Goal: Information Seeking & Learning: Learn about a topic

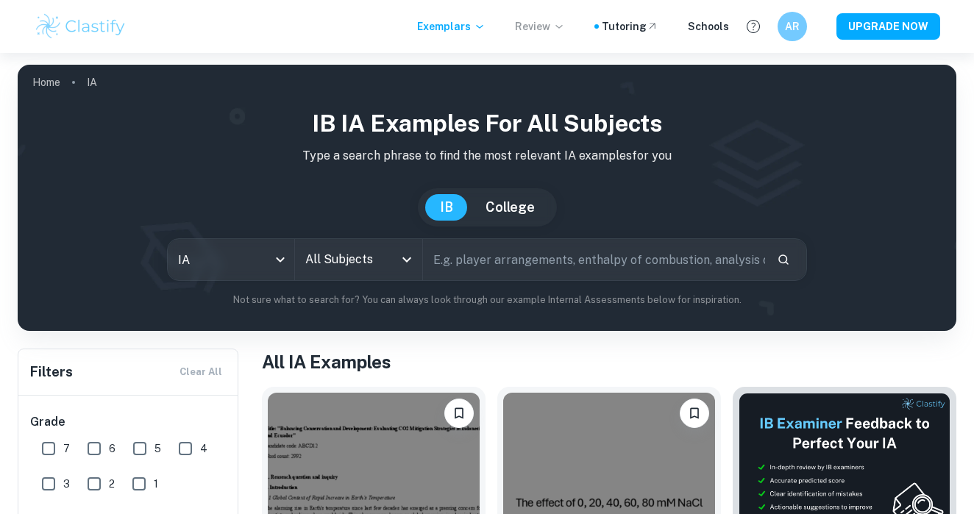
click at [554, 27] on p "Review" at bounding box center [540, 26] width 50 height 16
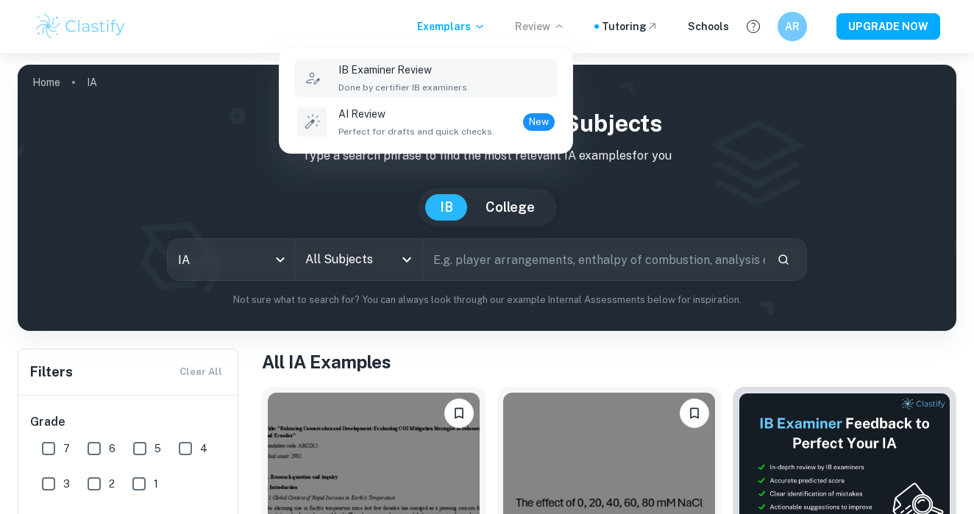
click at [470, 68] on div "IB Examiner Review Done by certifier IB examiners." at bounding box center [446, 78] width 216 height 32
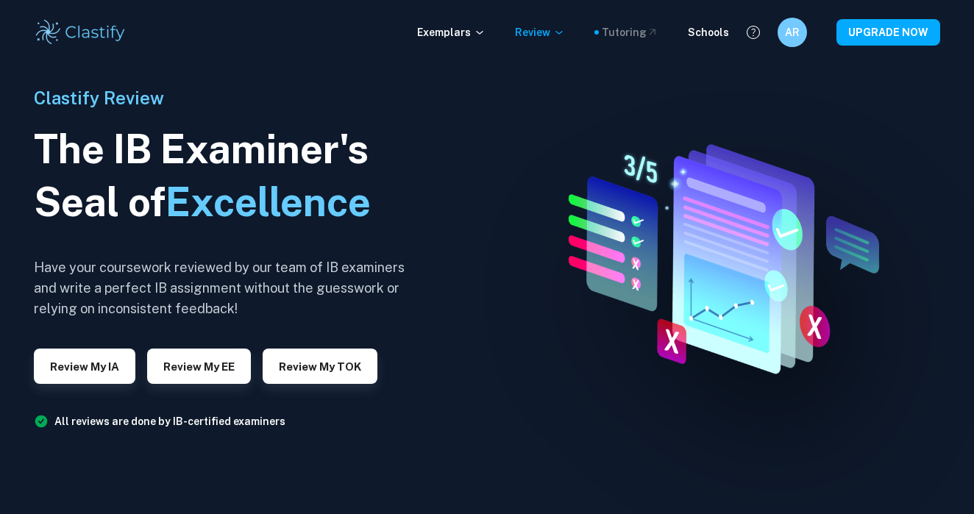
click at [623, 38] on div "Tutoring" at bounding box center [630, 32] width 57 height 16
click at [702, 28] on div "Schools" at bounding box center [708, 32] width 41 height 16
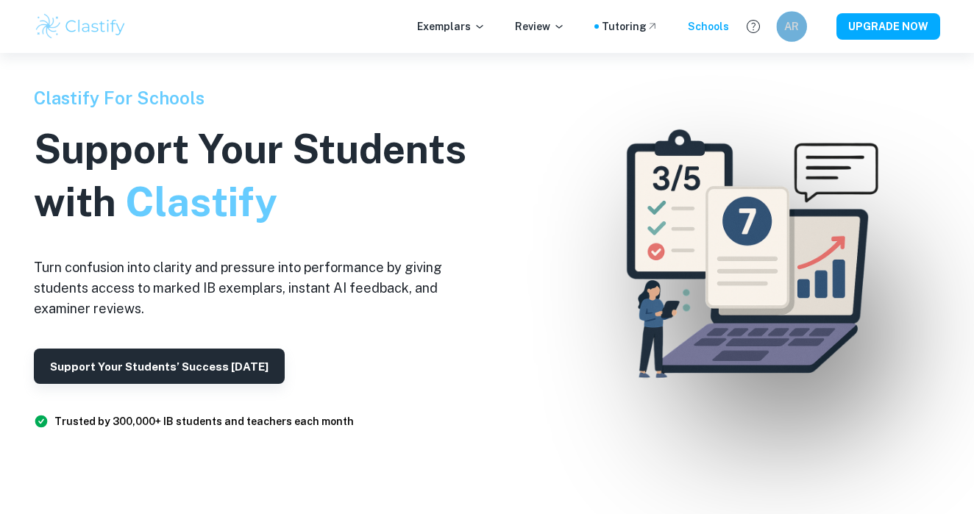
click at [796, 20] on h6 "AR" at bounding box center [791, 26] width 18 height 17
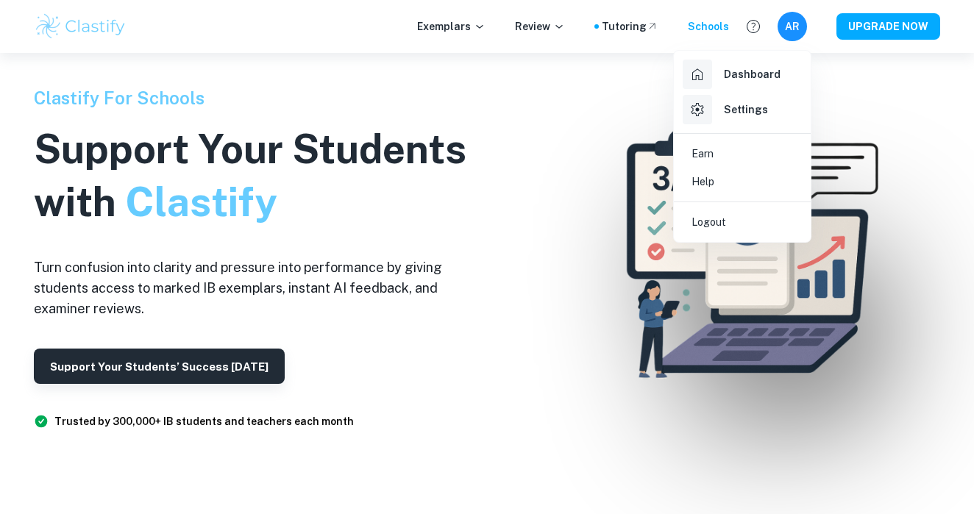
click at [615, 254] on div at bounding box center [487, 257] width 974 height 514
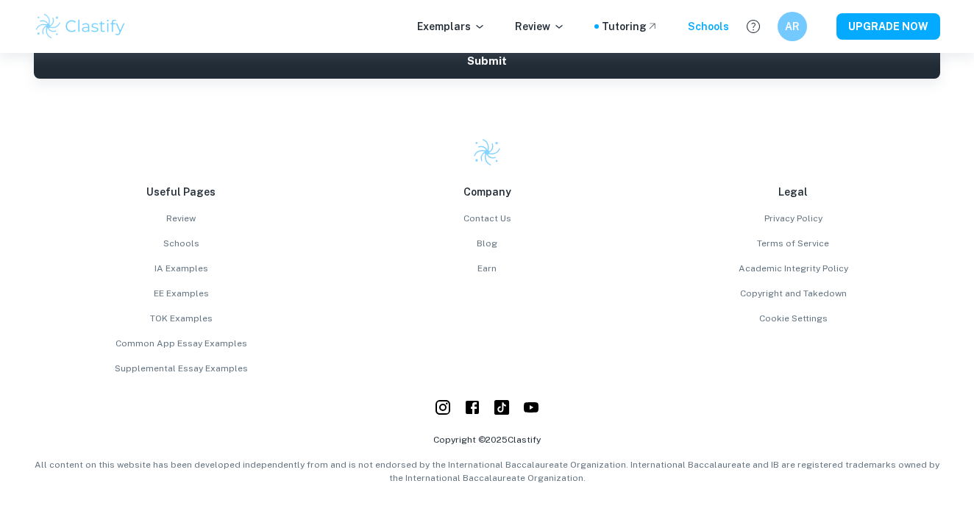
scroll to position [3911, 0]
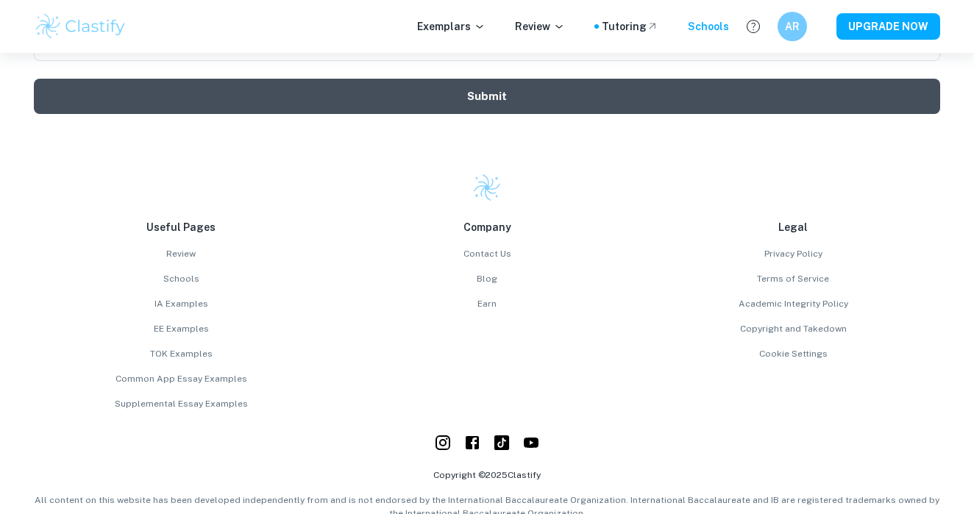
scroll to position [3886, 0]
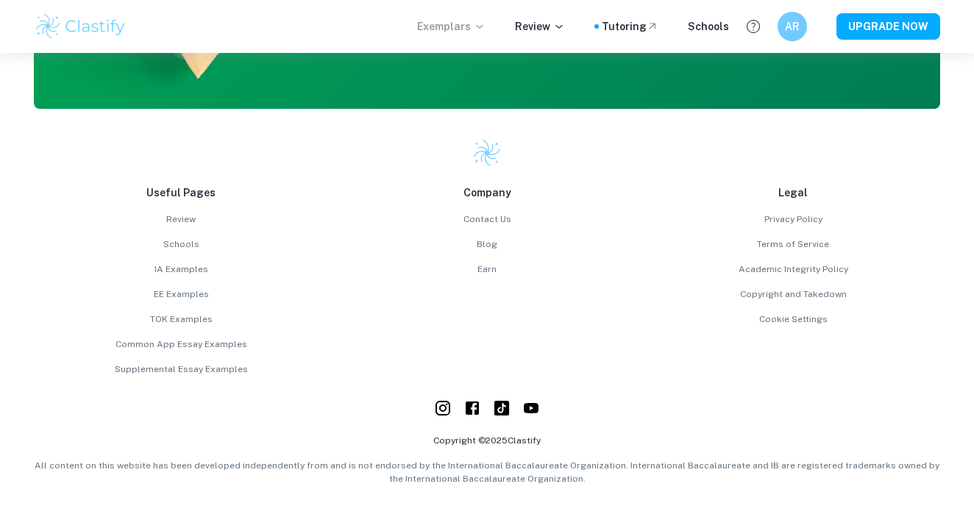
scroll to position [3788, 0]
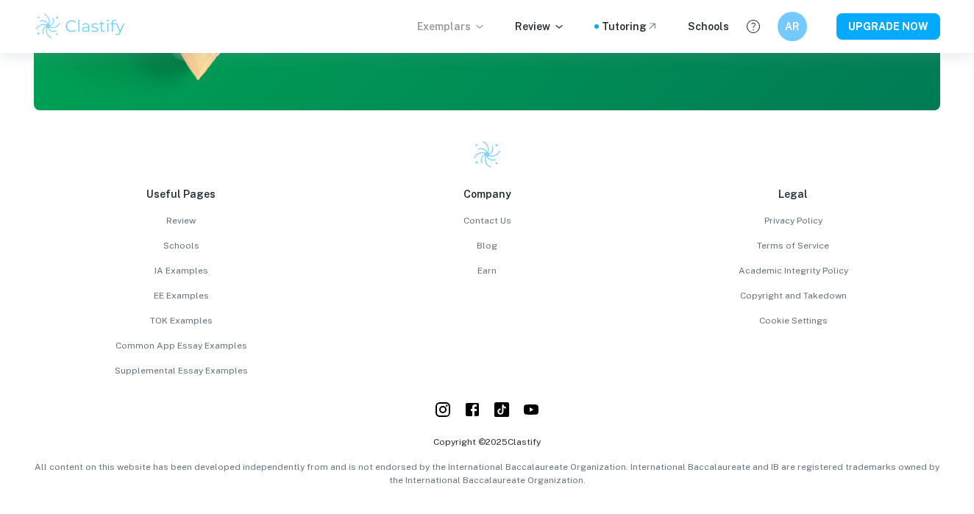
click at [454, 26] on p "Exemplars" at bounding box center [451, 26] width 68 height 16
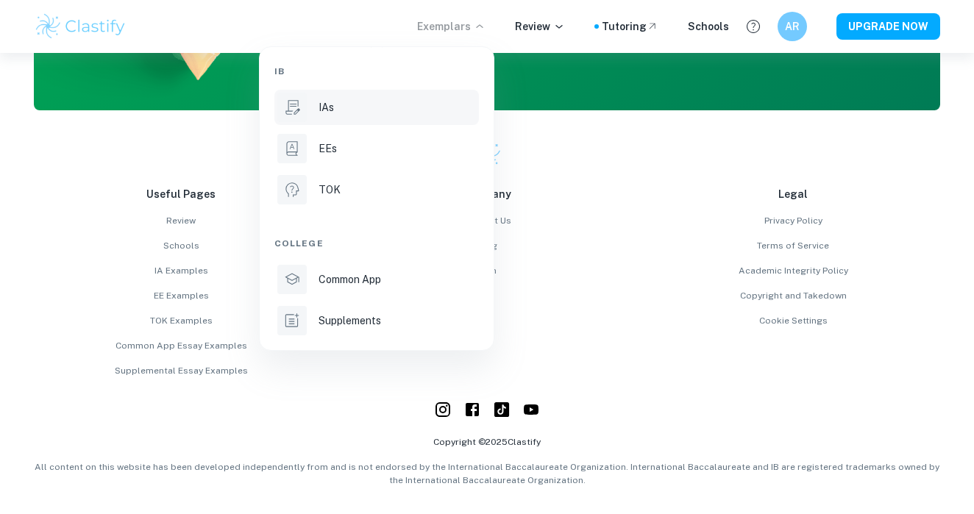
click at [349, 111] on div "IAs" at bounding box center [396, 107] width 157 height 16
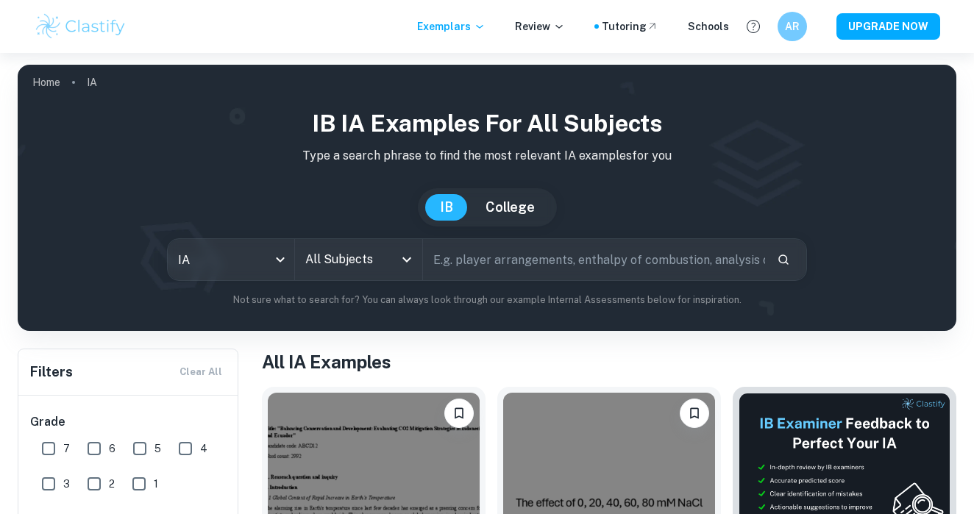
click at [458, 260] on input "text" at bounding box center [594, 259] width 342 height 41
type input "pricing strategies"
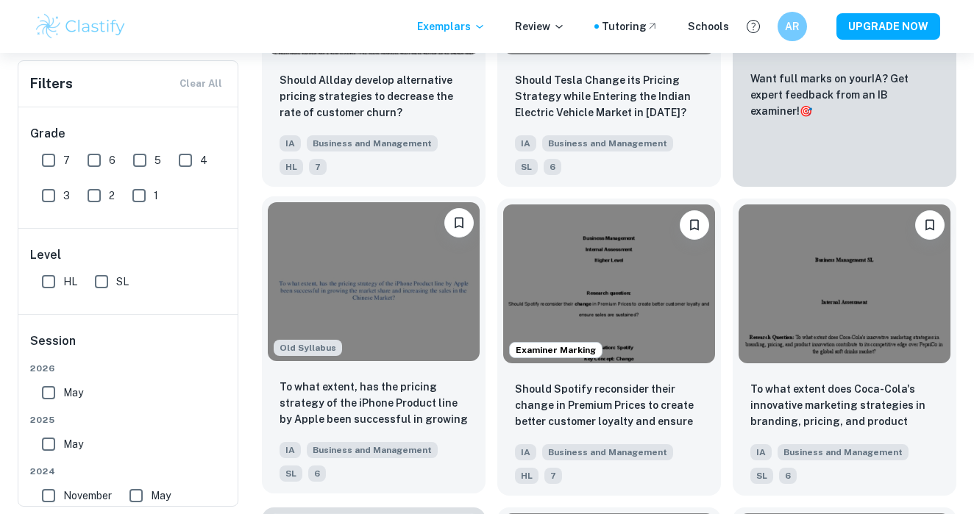
scroll to position [505, 0]
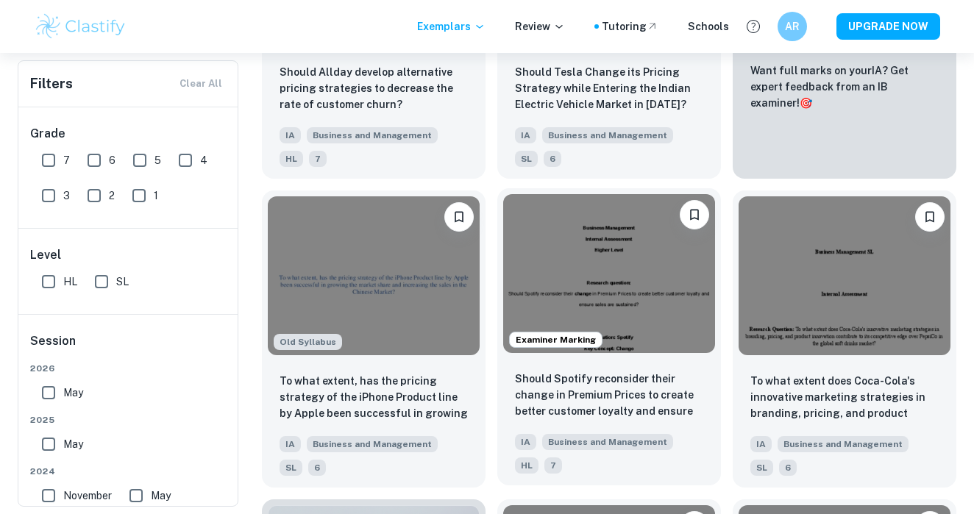
click at [607, 297] on img at bounding box center [609, 273] width 212 height 159
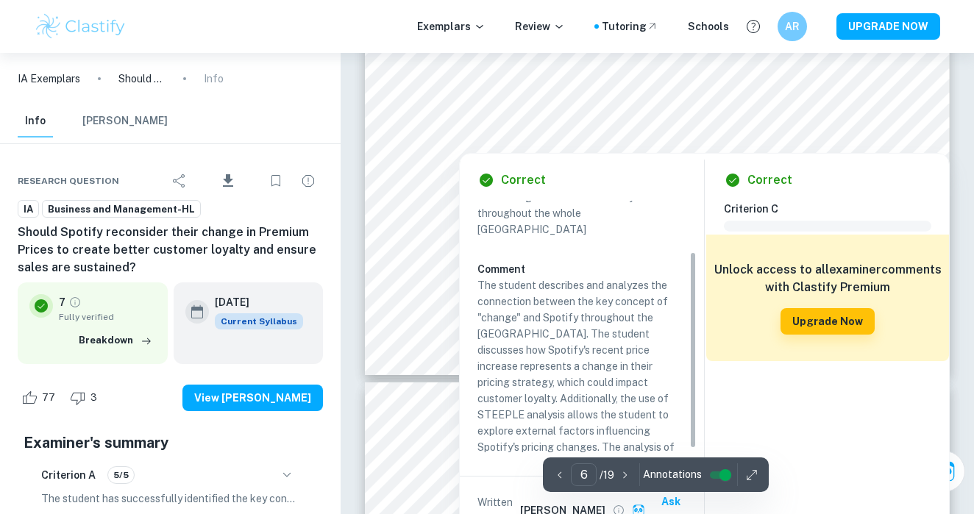
scroll to position [68, 0]
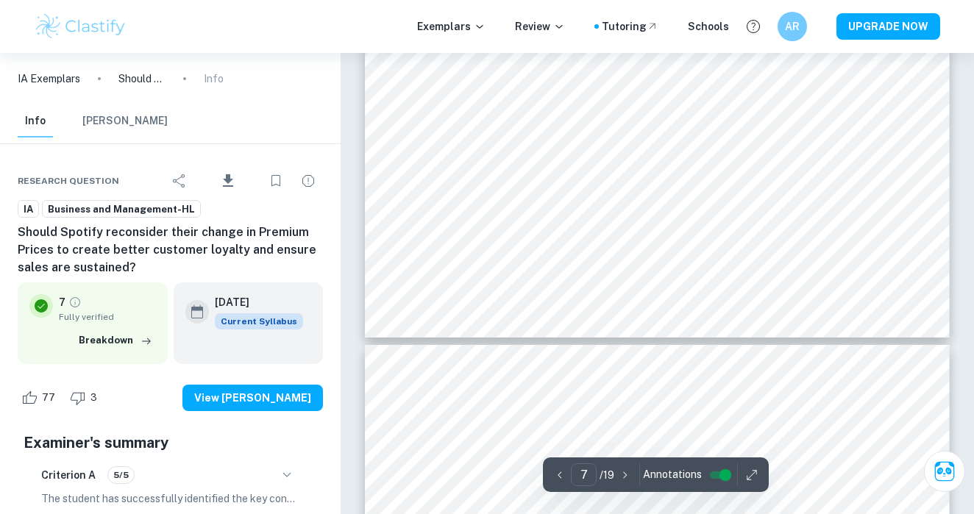
type input "8"
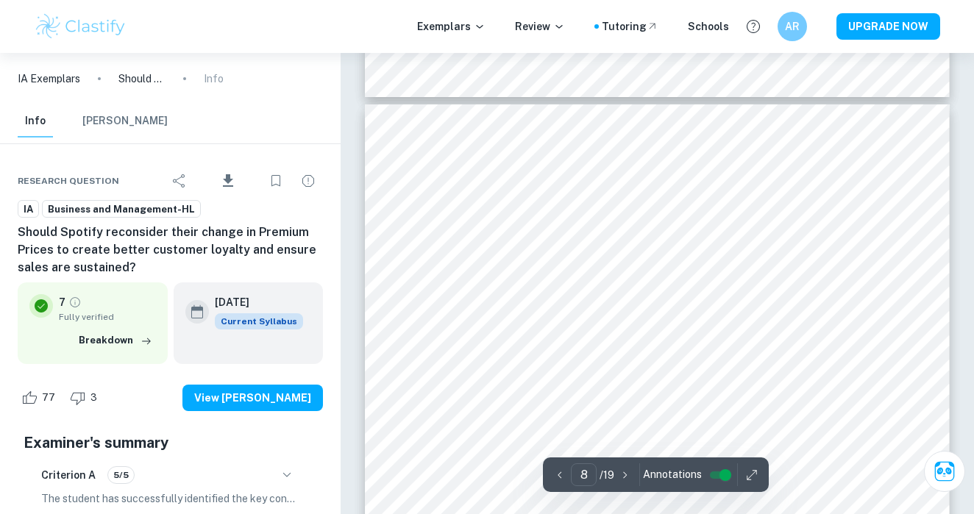
scroll to position [5510, 0]
